Goal: Communication & Community: Answer question/provide support

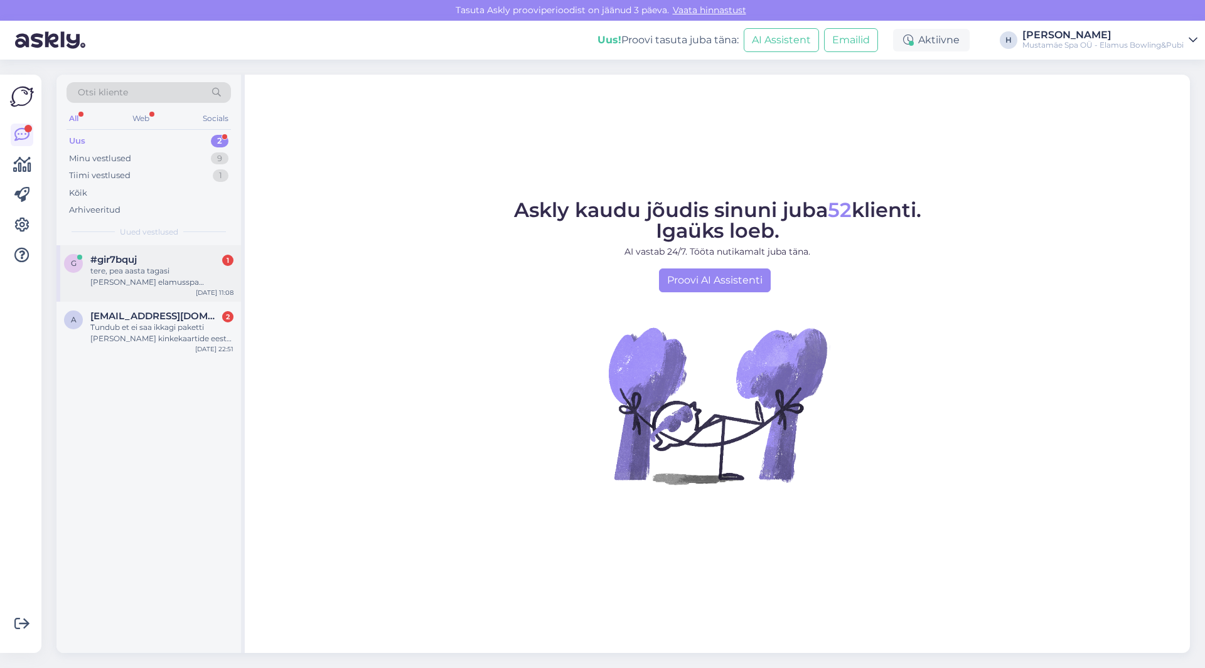
click at [169, 291] on div "g #gir7bquj 1 tere, pea aasta tagasi [PERSON_NAME] elamusspa kinkekaardi, kuid …" at bounding box center [148, 273] width 185 height 56
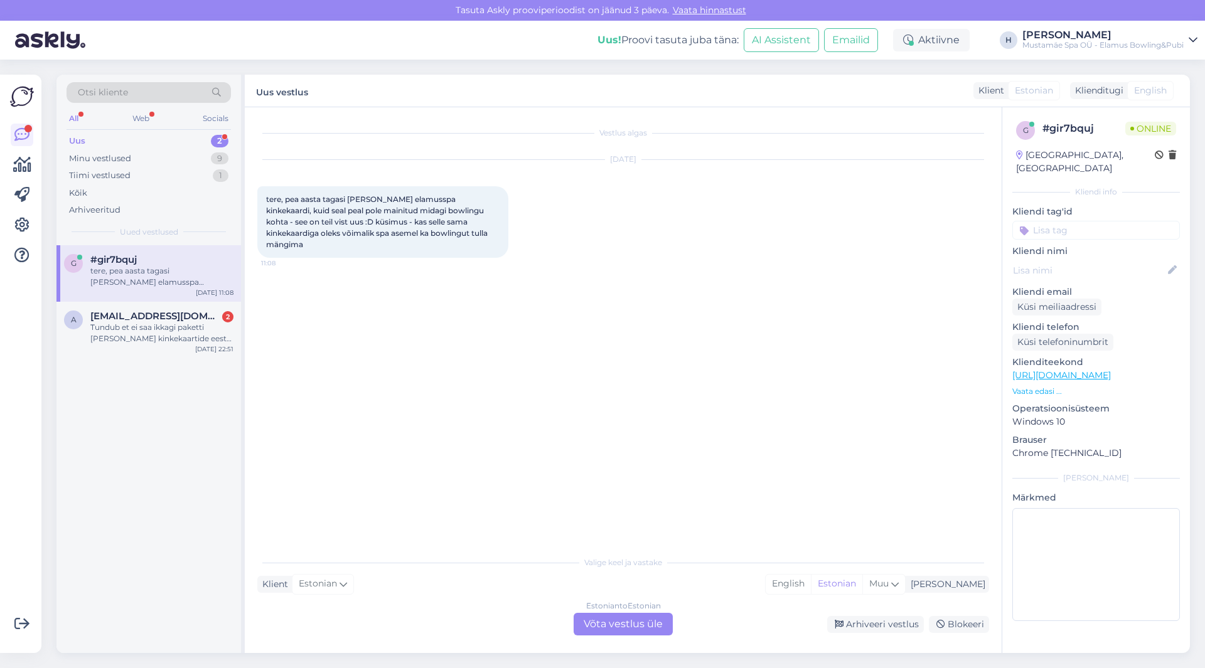
click at [636, 619] on div "Estonian to Estonian Võta vestlus üle" at bounding box center [623, 624] width 99 height 23
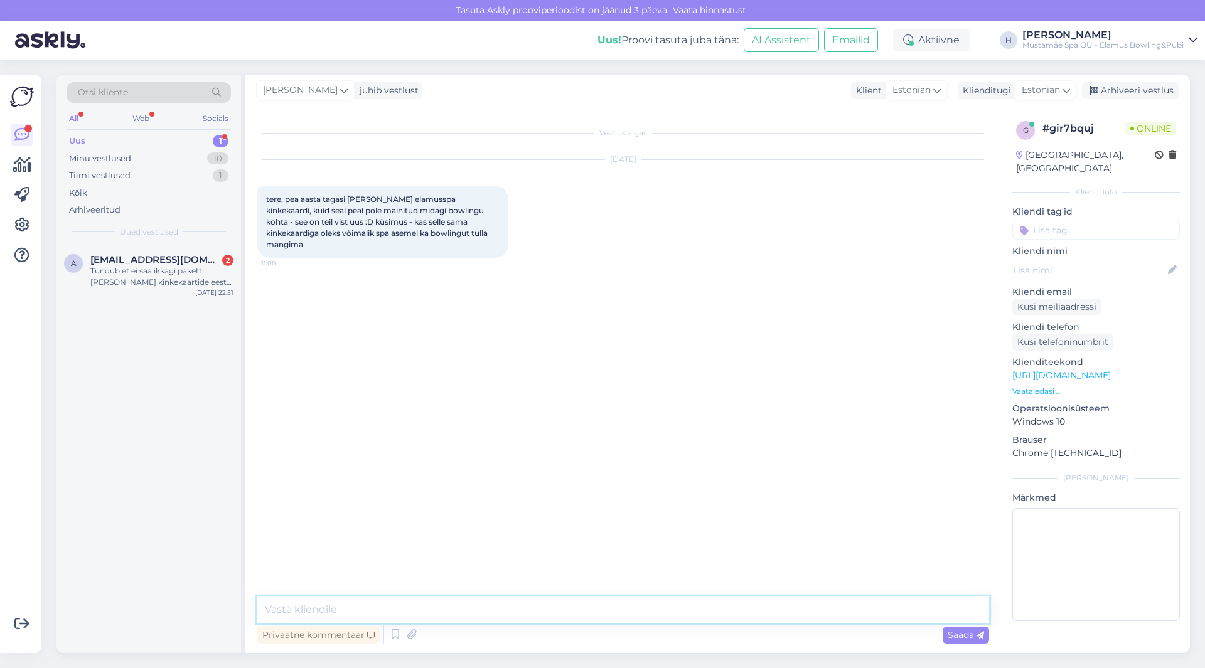
click at [423, 611] on textarea at bounding box center [623, 610] width 732 height 26
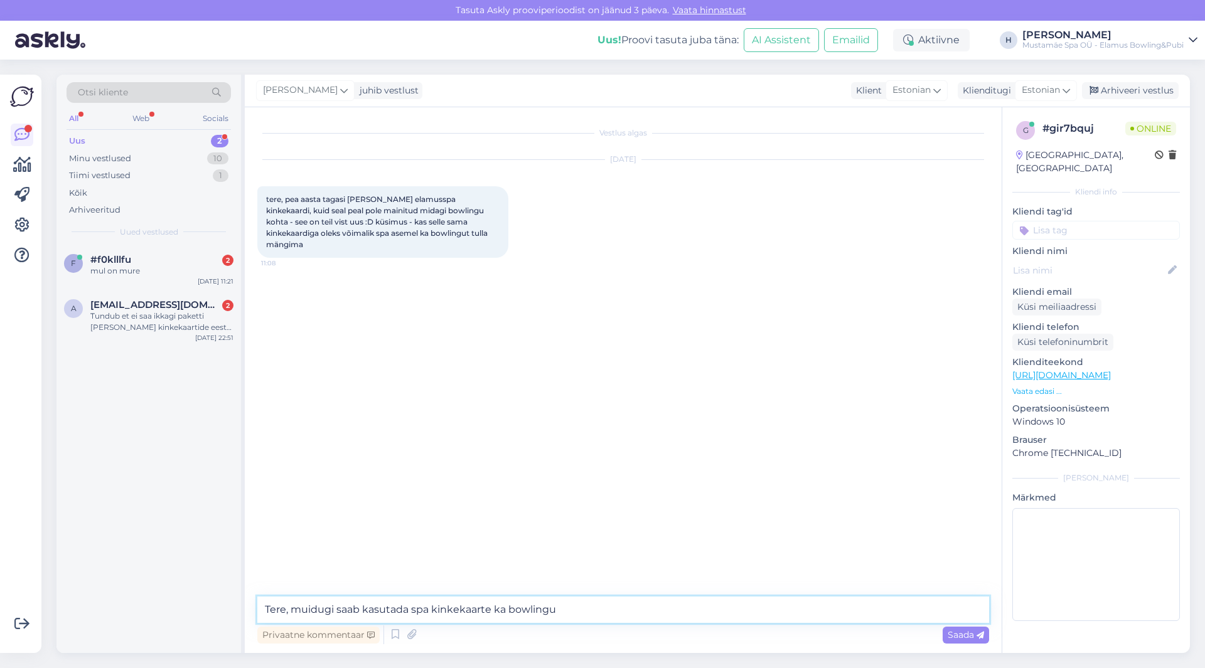
type textarea "Tere, muidugi saab kasutada spa kinkekaarte ka bowlingus"
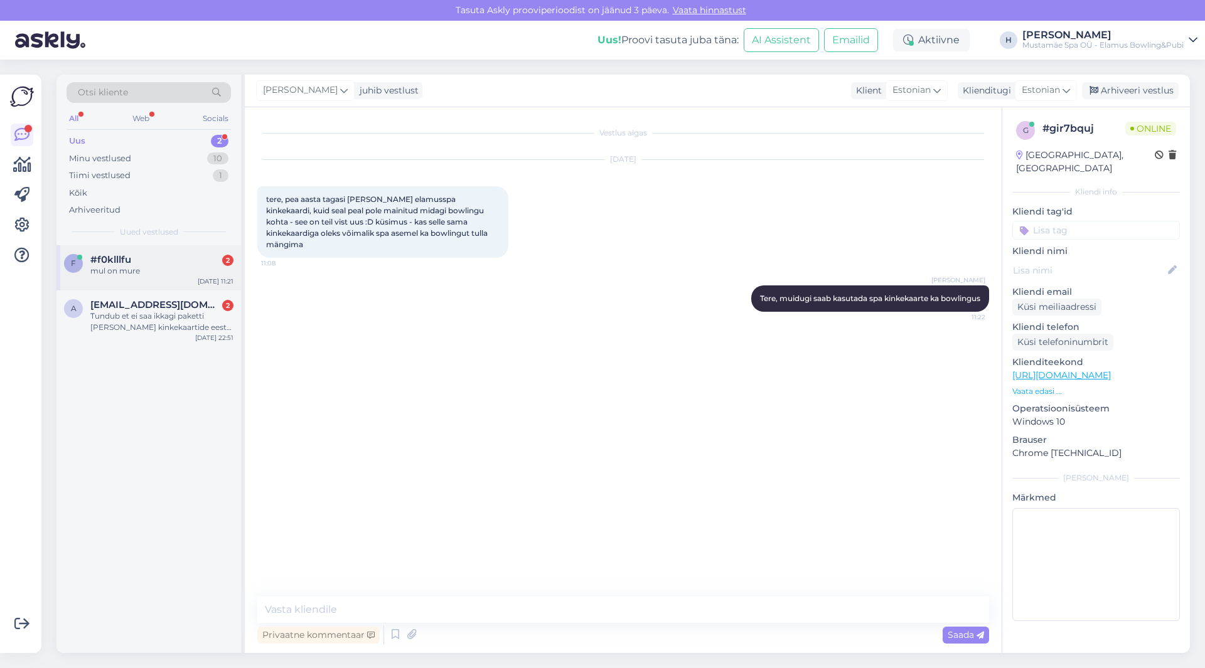
click at [166, 261] on div "#f0klllfu 2" at bounding box center [161, 259] width 143 height 11
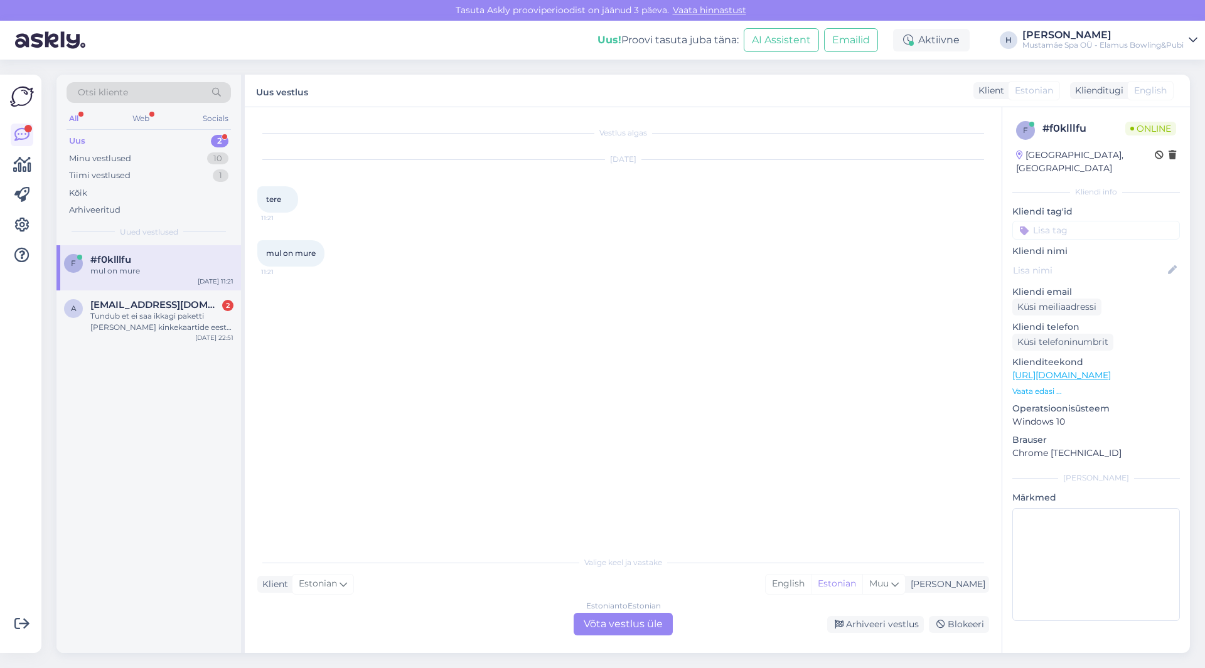
click at [615, 623] on div "Estonian to Estonian Võta vestlus üle" at bounding box center [623, 624] width 99 height 23
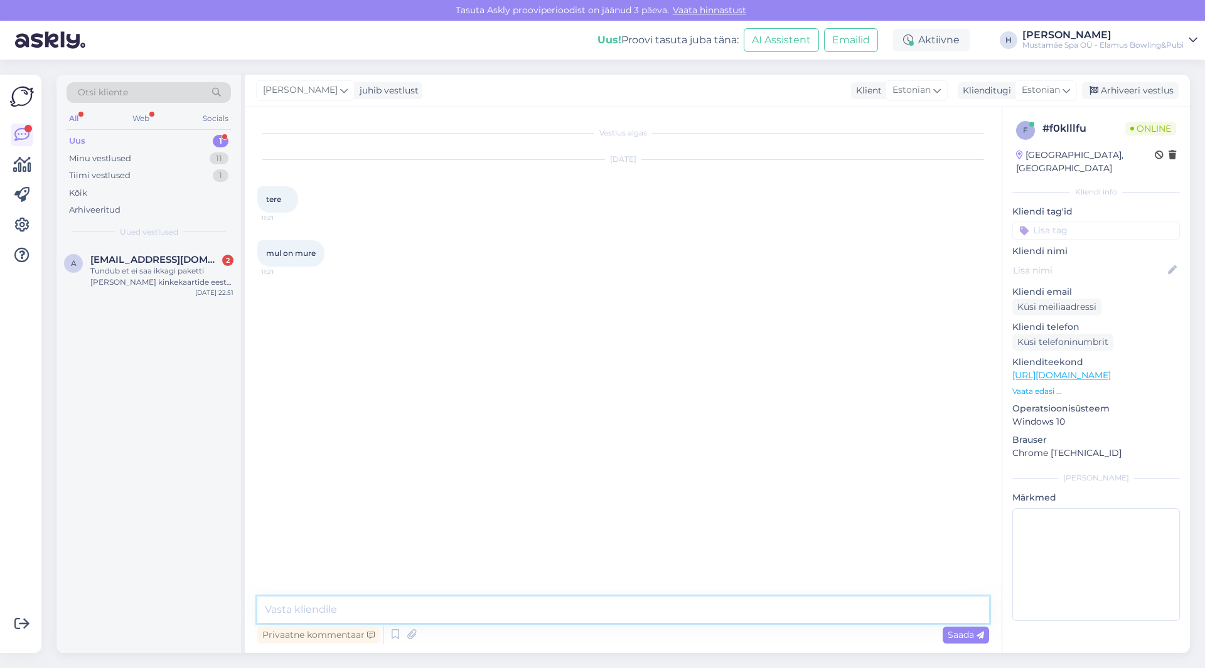
click at [436, 603] on textarea at bounding box center [623, 610] width 732 height 26
type textarea "P"
type textarea "Tere palun kurda mure"
type textarea "oleme suletud, tsau"
